Goal: Information Seeking & Learning: Learn about a topic

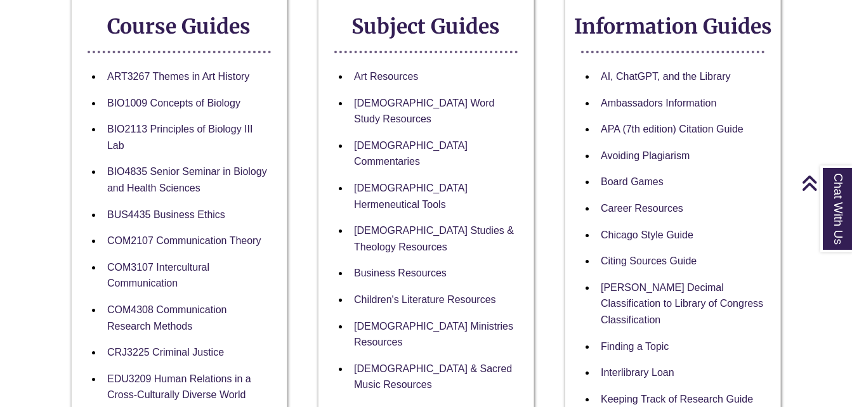
scroll to position [247, 0]
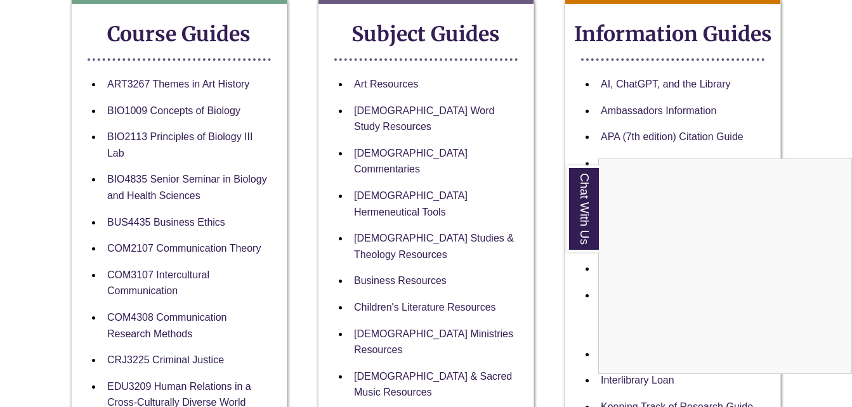
click at [398, 138] on div "Chat With Us" at bounding box center [426, 203] width 852 height 407
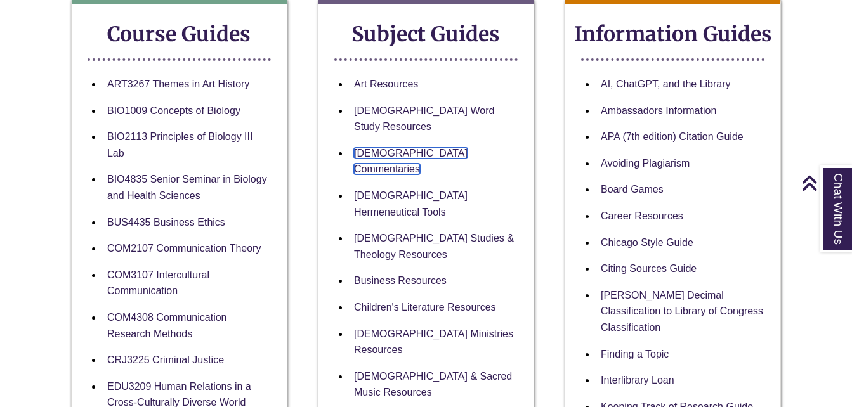
click at [398, 148] on link "[DEMOGRAPHIC_DATA] Commentaries" at bounding box center [411, 161] width 114 height 27
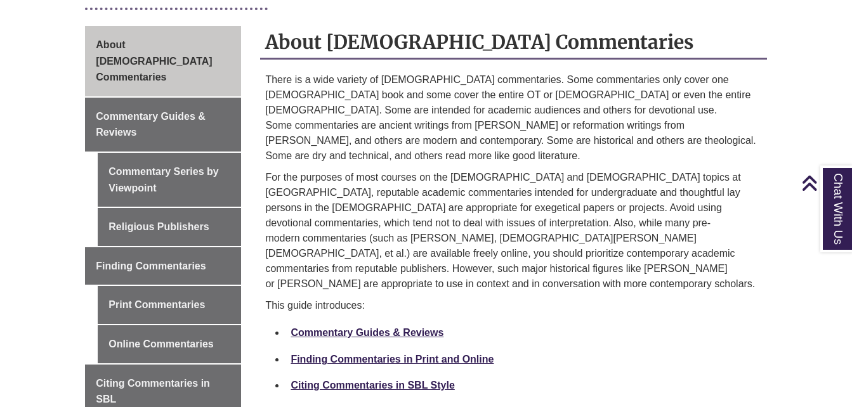
scroll to position [371, 0]
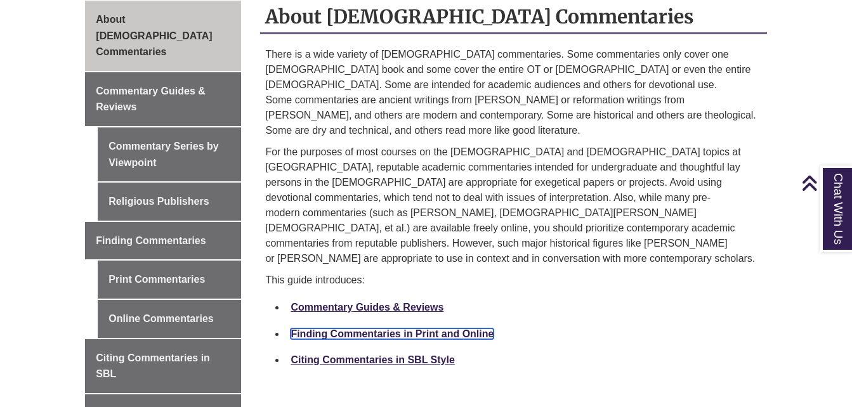
click at [380, 328] on link "Finding Commentaries in Print and Online" at bounding box center [391, 333] width 203 height 11
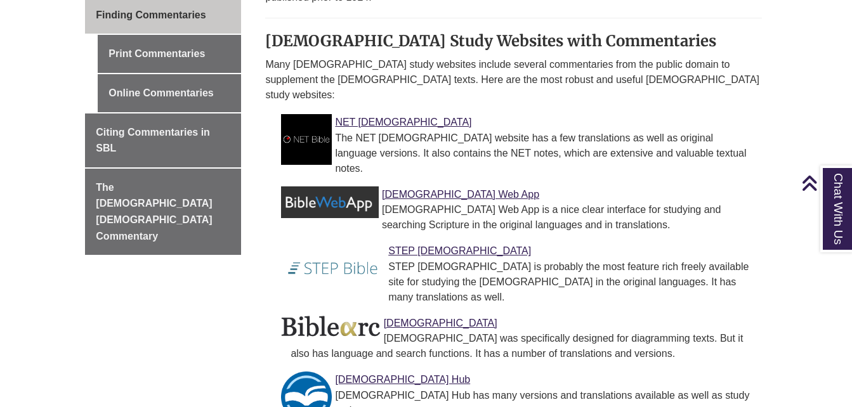
scroll to position [576, 0]
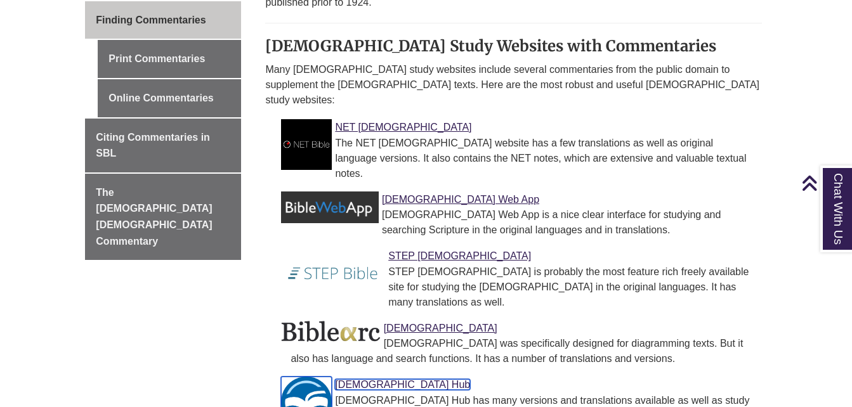
click at [351, 379] on link "[DEMOGRAPHIC_DATA] Hub" at bounding box center [402, 384] width 135 height 11
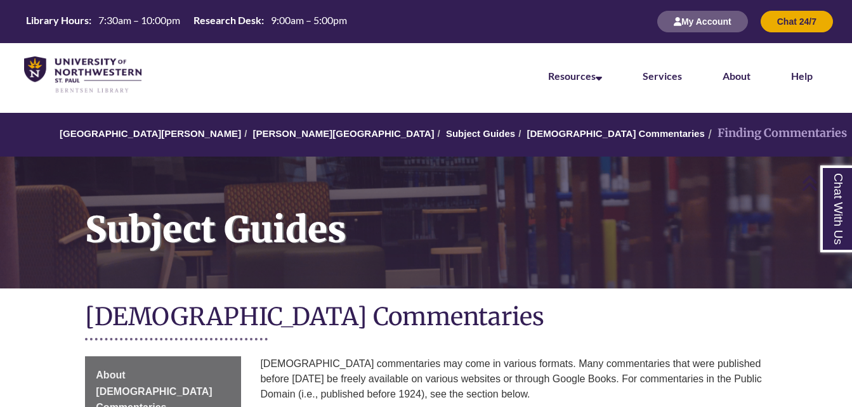
scroll to position [576, 0]
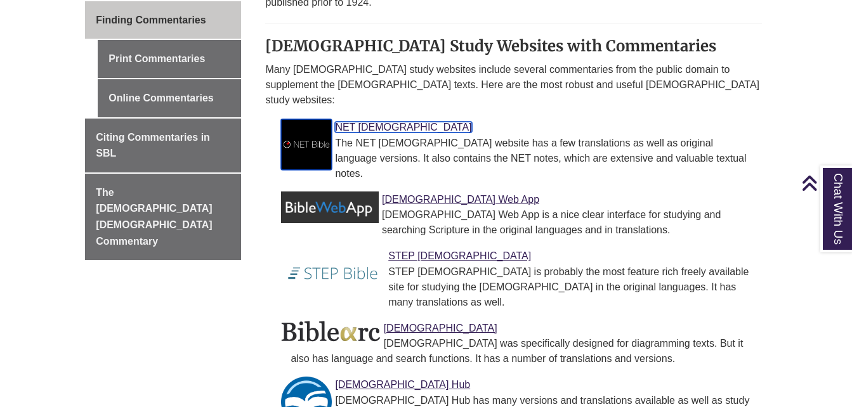
click at [311, 119] on img at bounding box center [306, 144] width 51 height 51
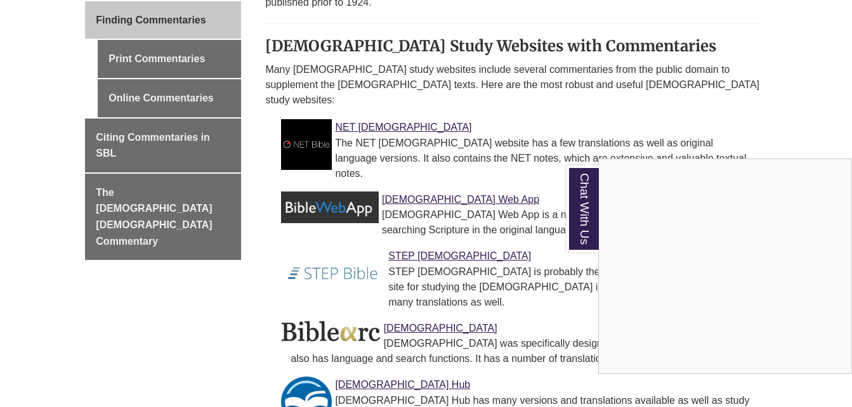
click at [428, 155] on div "Chat With Us" at bounding box center [426, 203] width 852 height 407
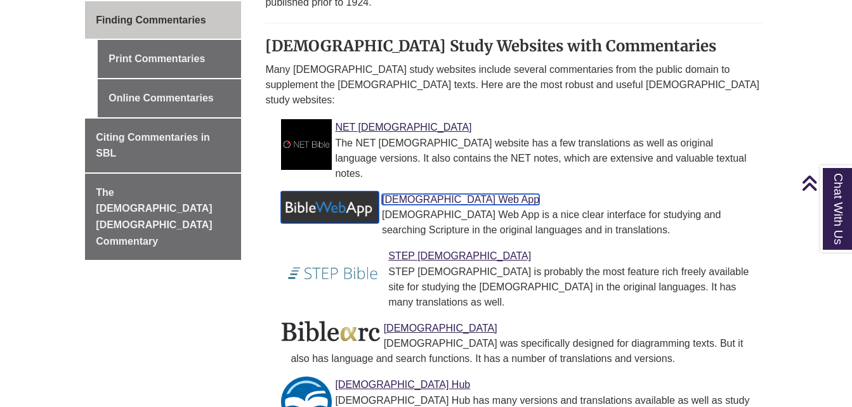
click at [424, 194] on link "[DEMOGRAPHIC_DATA] Web App" at bounding box center [460, 199] width 157 height 11
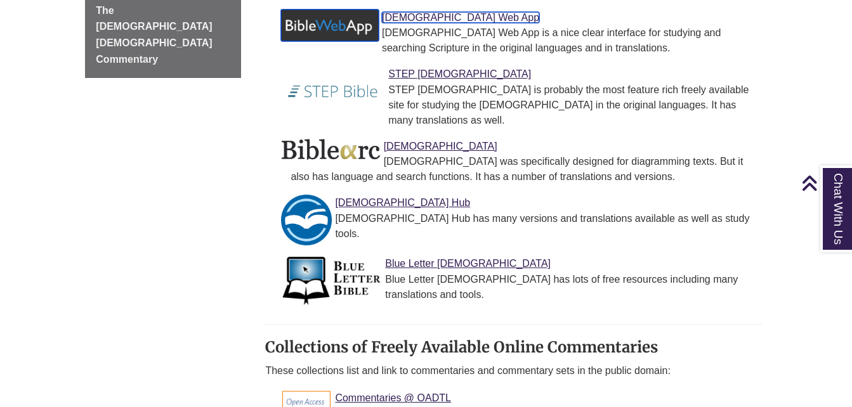
scroll to position [810, 0]
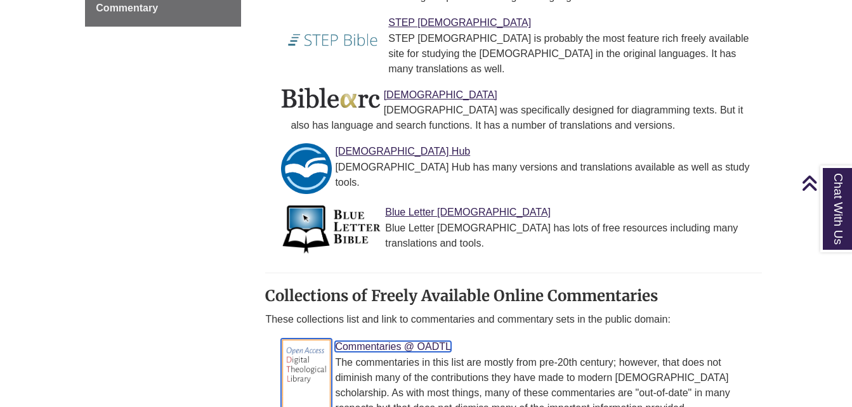
click at [388, 341] on link "Commentaries @ OADTL" at bounding box center [393, 346] width 116 height 11
